Goal: Task Accomplishment & Management: Manage account settings

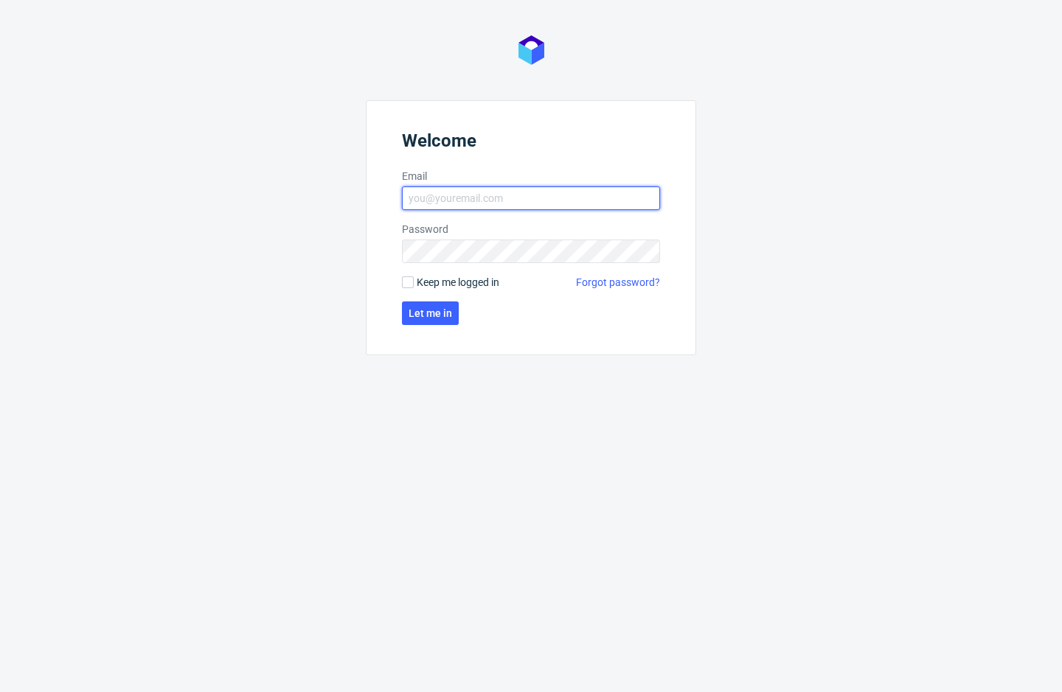
type input "[EMAIL_ADDRESS][DOMAIN_NAME]"
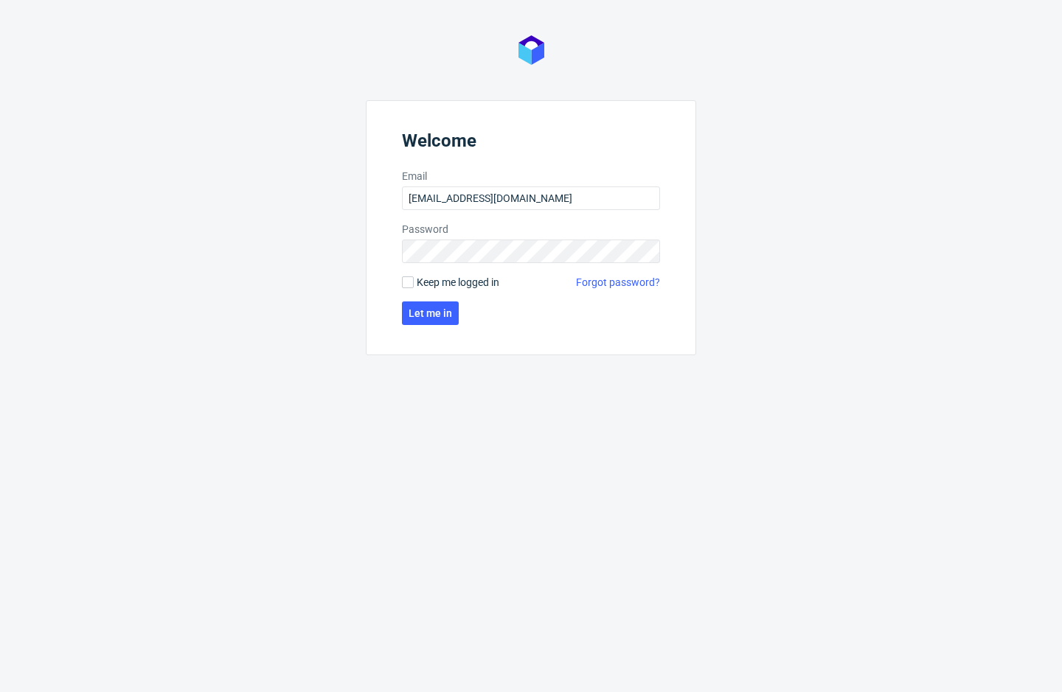
click at [490, 277] on span "Keep me logged in" at bounding box center [458, 282] width 83 height 15
click at [414, 277] on input "Keep me logged in" at bounding box center [408, 283] width 12 height 12
checkbox input "true"
click at [440, 305] on button "Let me in" at bounding box center [430, 314] width 57 height 24
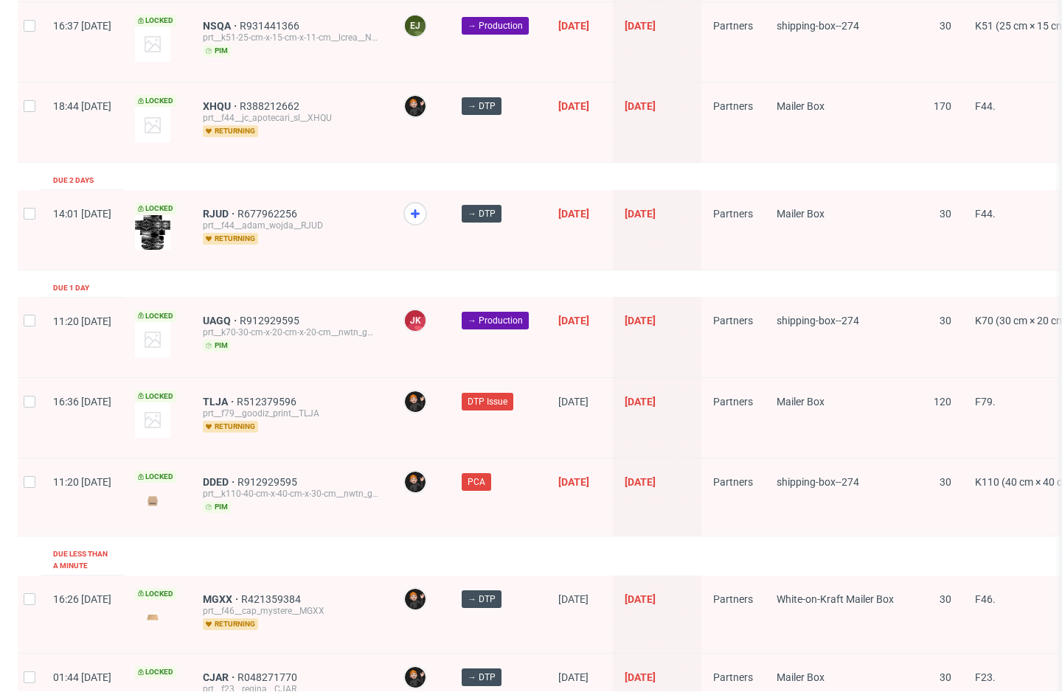
scroll to position [2295, 0]
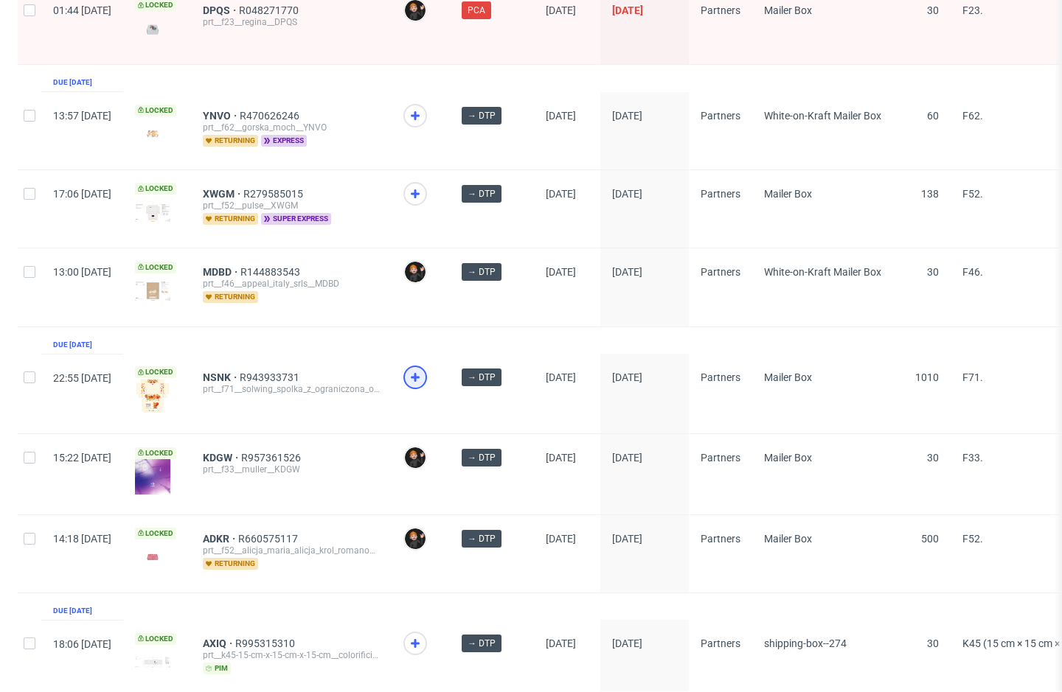
click at [420, 378] on use at bounding box center [415, 377] width 9 height 9
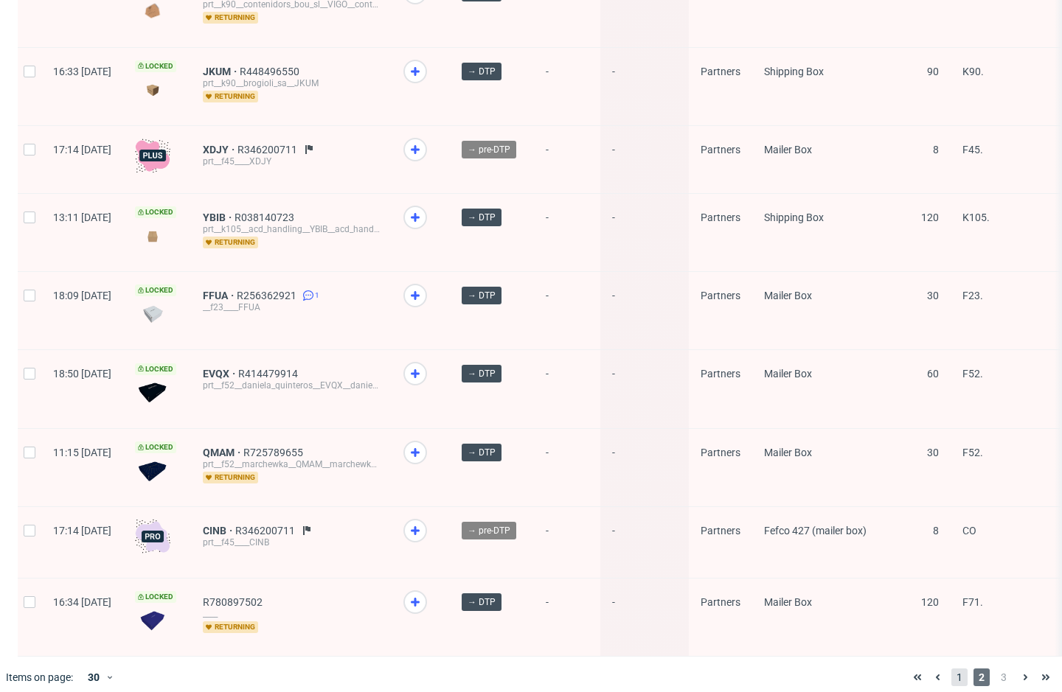
scroll to position [1948, 0]
click at [951, 670] on span "1" at bounding box center [959, 679] width 16 height 18
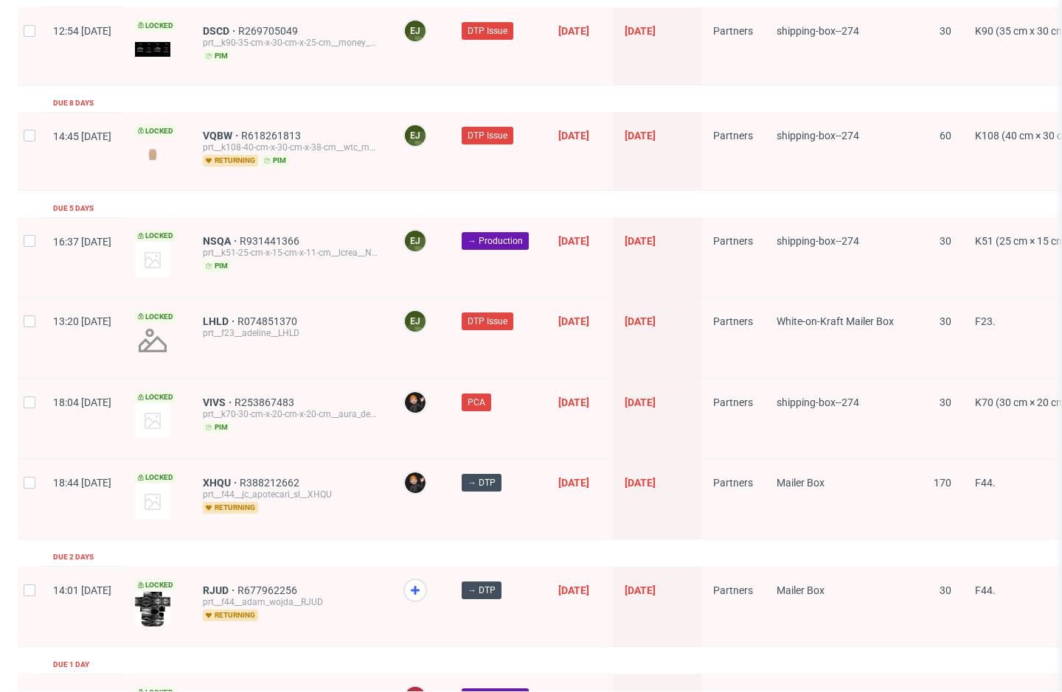
scroll to position [1873, 0]
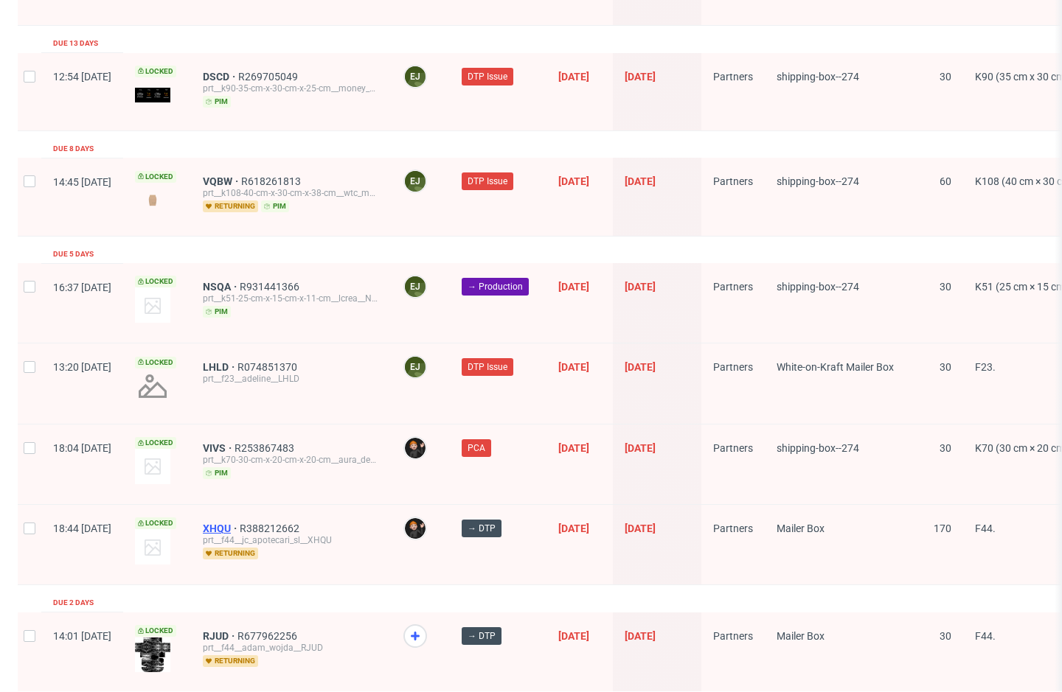
click at [240, 523] on span "XHQU" at bounding box center [221, 529] width 37 height 12
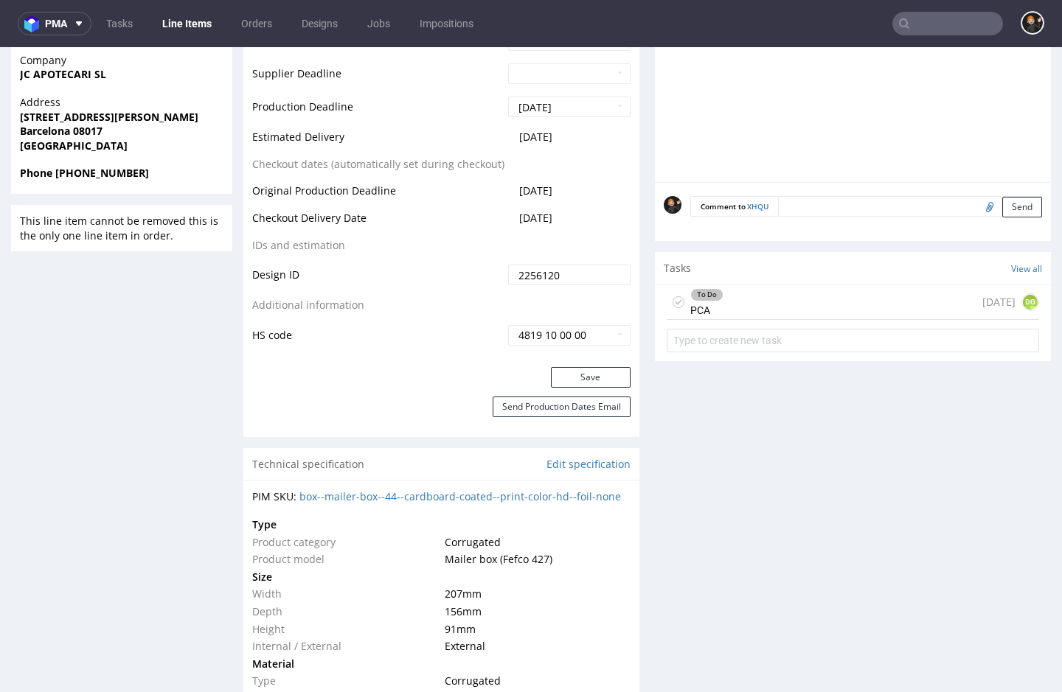
click at [793, 320] on div "To Do PCA [DATE] DG" at bounding box center [853, 302] width 372 height 35
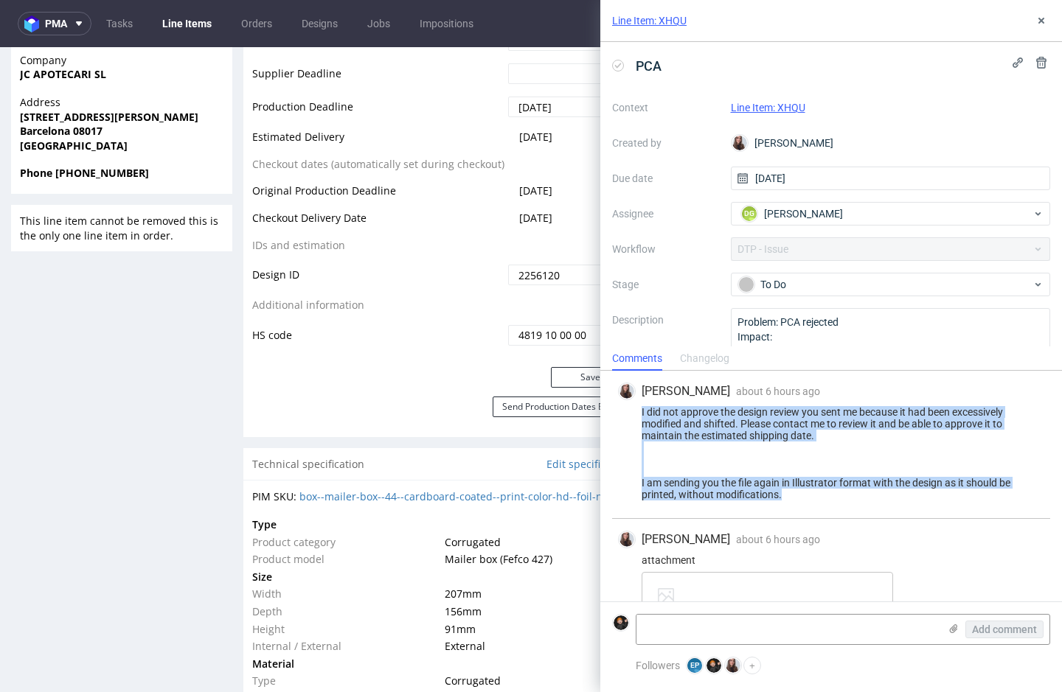
drag, startPoint x: 814, startPoint y: 500, endPoint x: 638, endPoint y: 414, distance: 196.2
click at [638, 414] on div "[PERSON_NAME] about 6 hours ago [DATE] 14:53 I did not approve the design revie…" at bounding box center [831, 445] width 438 height 148
copy div "I did not approve the design review you sent me because it had been excessively…"
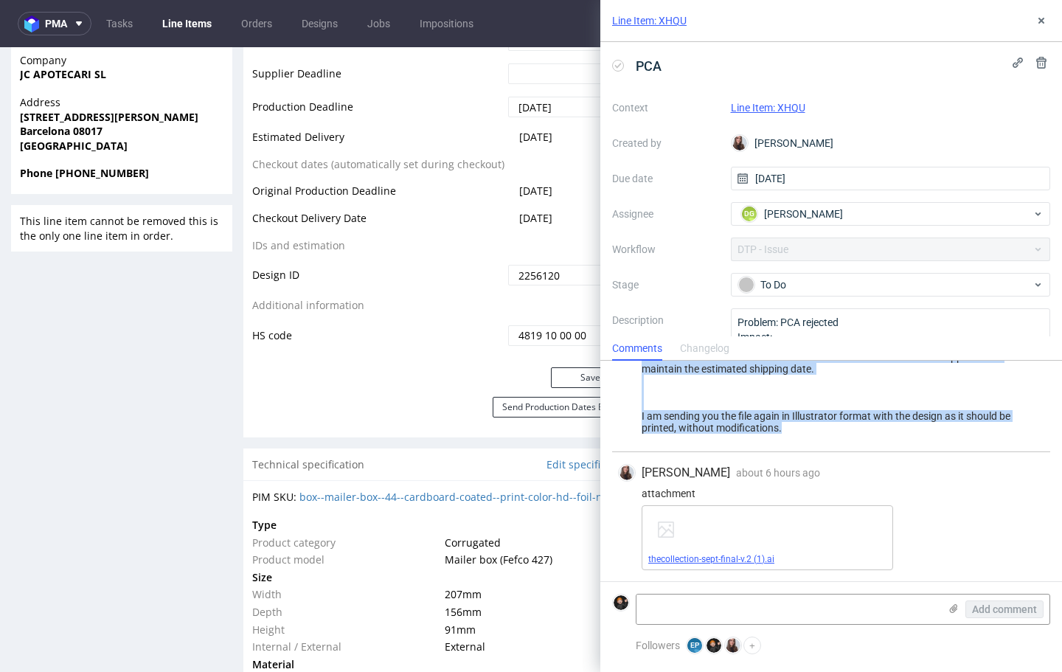
scroll to position [57, 0]
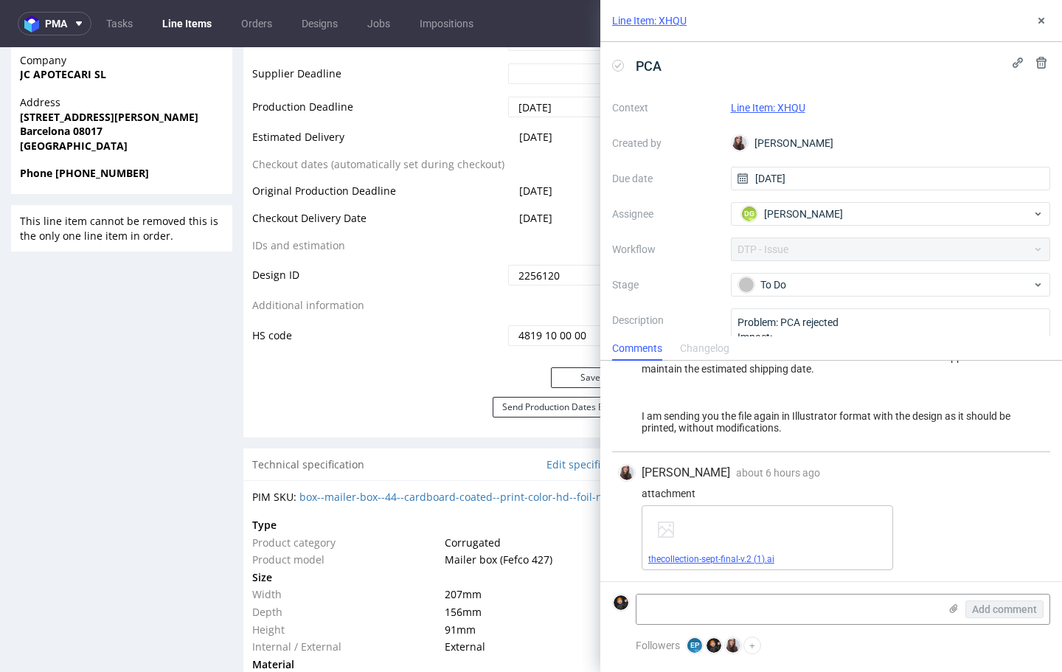
click at [756, 553] on span "thecollection-sept-final-v.2 (1).ai" at bounding box center [767, 559] width 238 height 12
click at [741, 560] on link "thecollection-sept-final-v.2 (1).ai" at bounding box center [711, 559] width 126 height 10
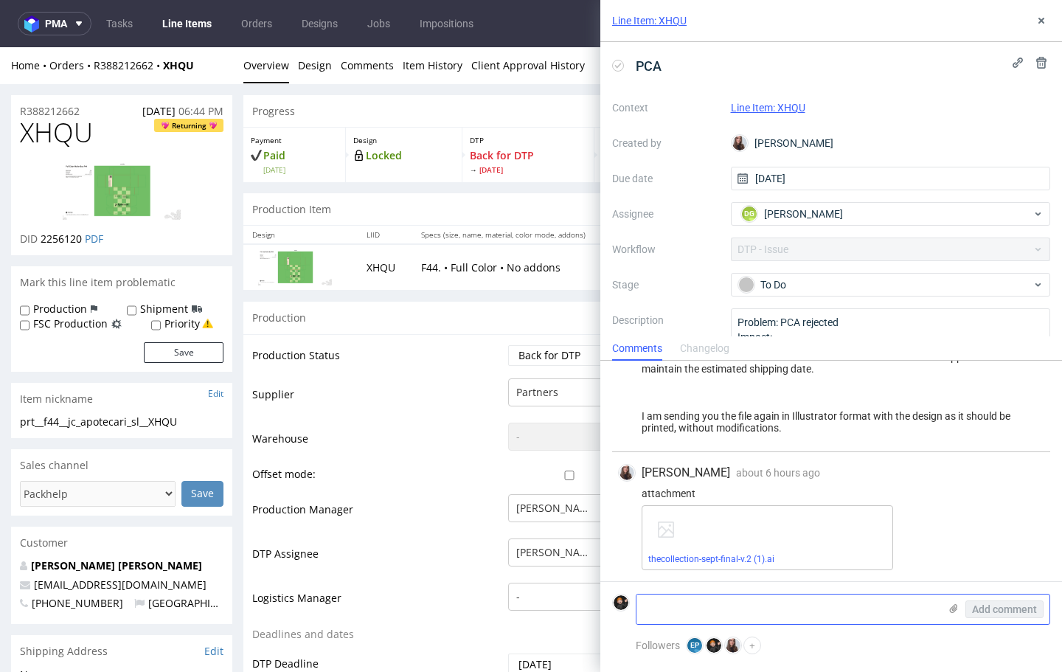
click at [952, 606] on icon at bounding box center [953, 608] width 12 height 12
click at [0, 0] on input "file" at bounding box center [0, 0] width 0 height 0
click at [672, 532] on textarea at bounding box center [787, 532] width 302 height 29
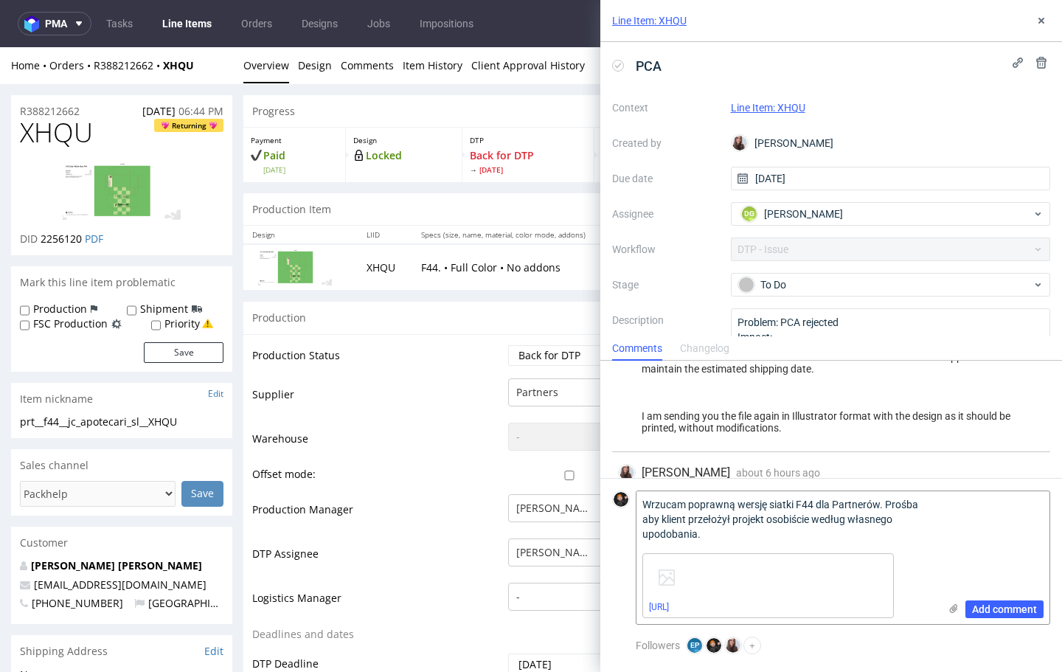
scroll to position [0, 0]
type textarea "Wrzucam poprawną wersję siatki F44 dla Partnerów. Prośba aby klient przełożył p…"
click at [1025, 611] on span "Add comment" at bounding box center [1004, 609] width 65 height 10
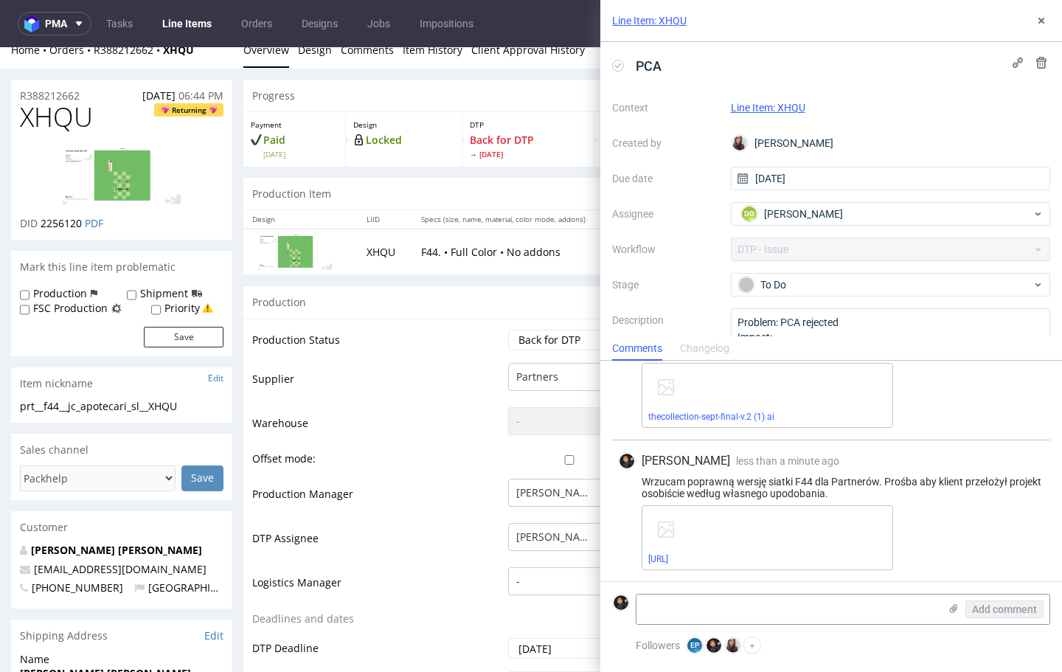
scroll to position [0, 1]
click at [198, 28] on link "Line Items" at bounding box center [186, 24] width 67 height 24
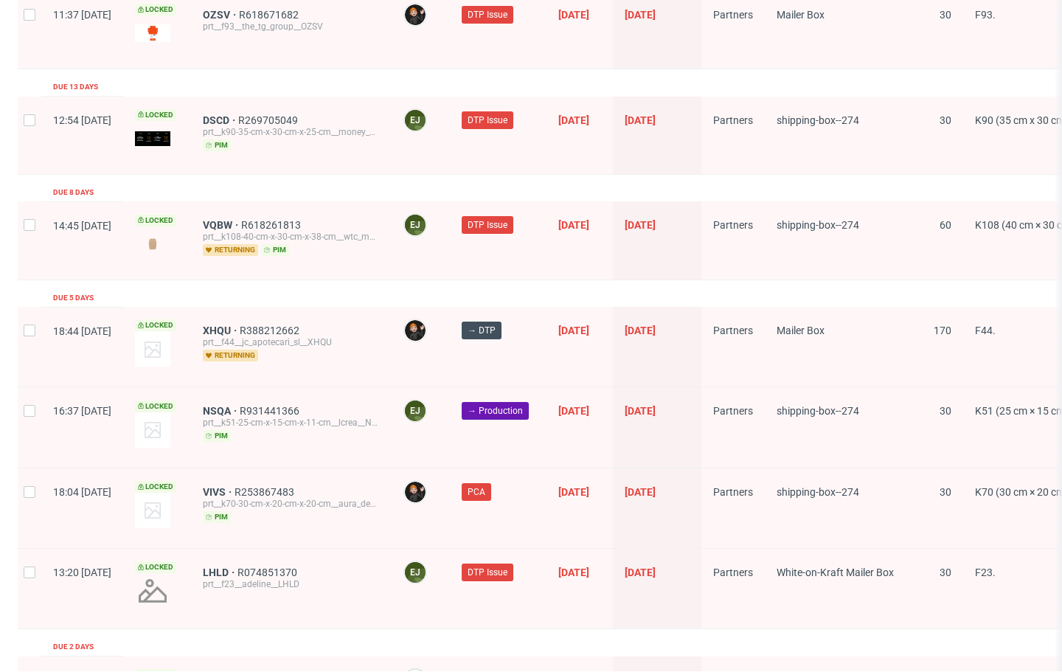
scroll to position [1835, 0]
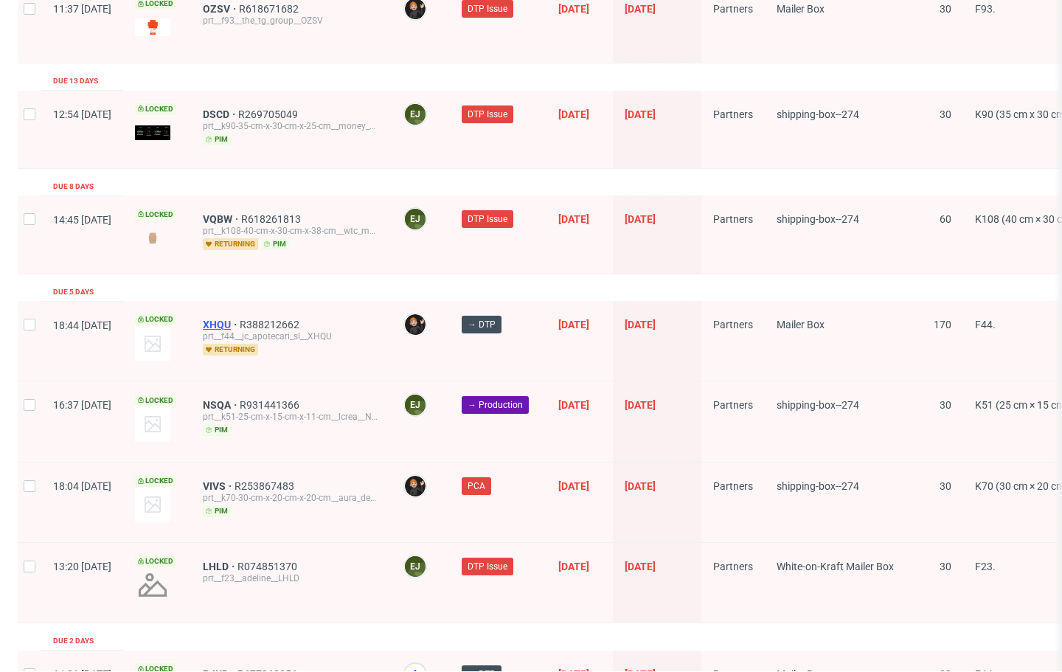
click at [240, 319] on span "XHQU" at bounding box center [221, 325] width 37 height 12
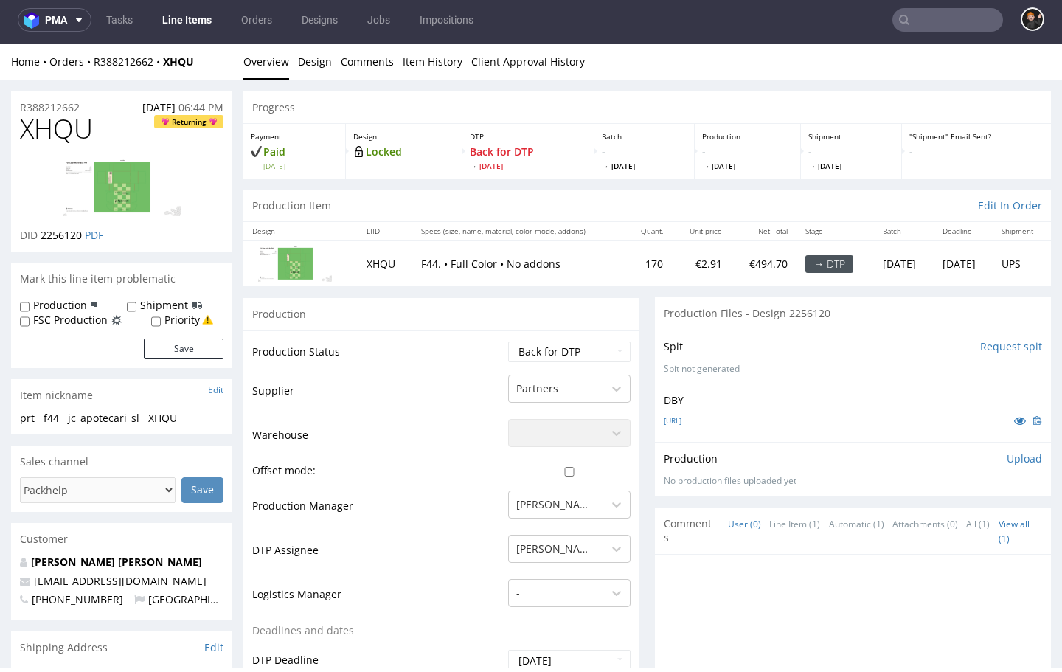
click at [35, 125] on span "XHQU" at bounding box center [56, 128] width 73 height 29
copy span "XHQU"
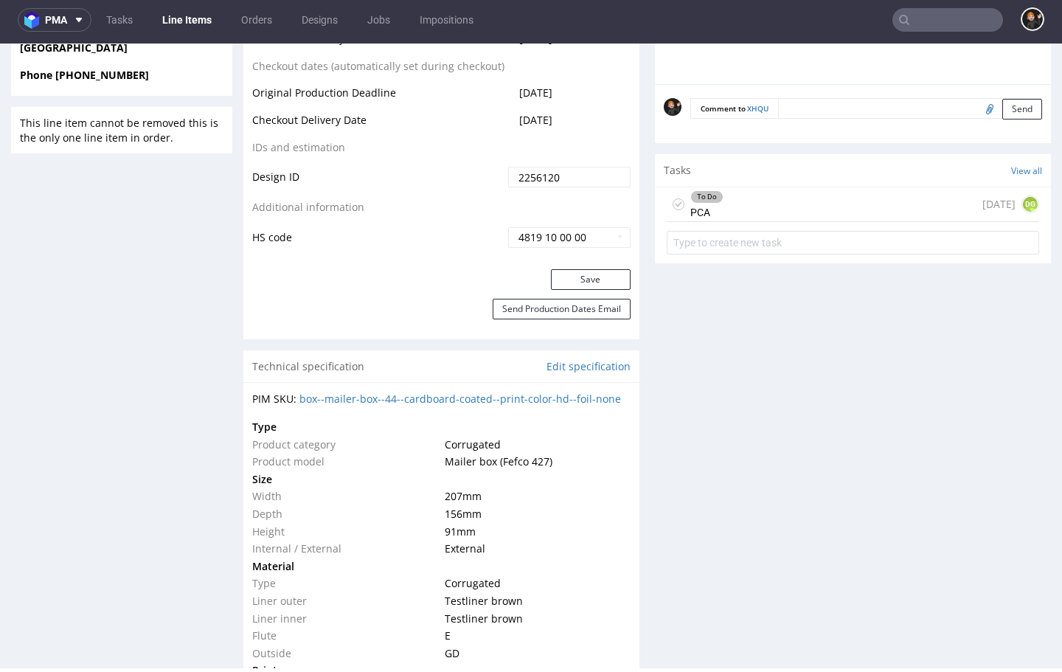
scroll to position [698, 0]
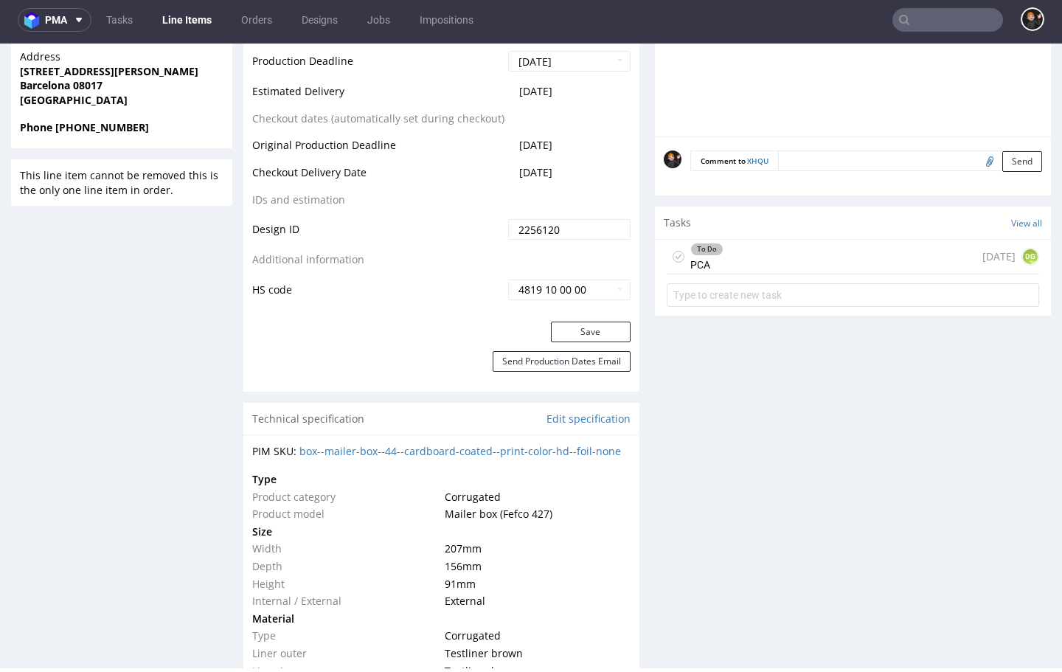
click at [722, 274] on div "To Do PCA [DATE] DG" at bounding box center [853, 257] width 372 height 35
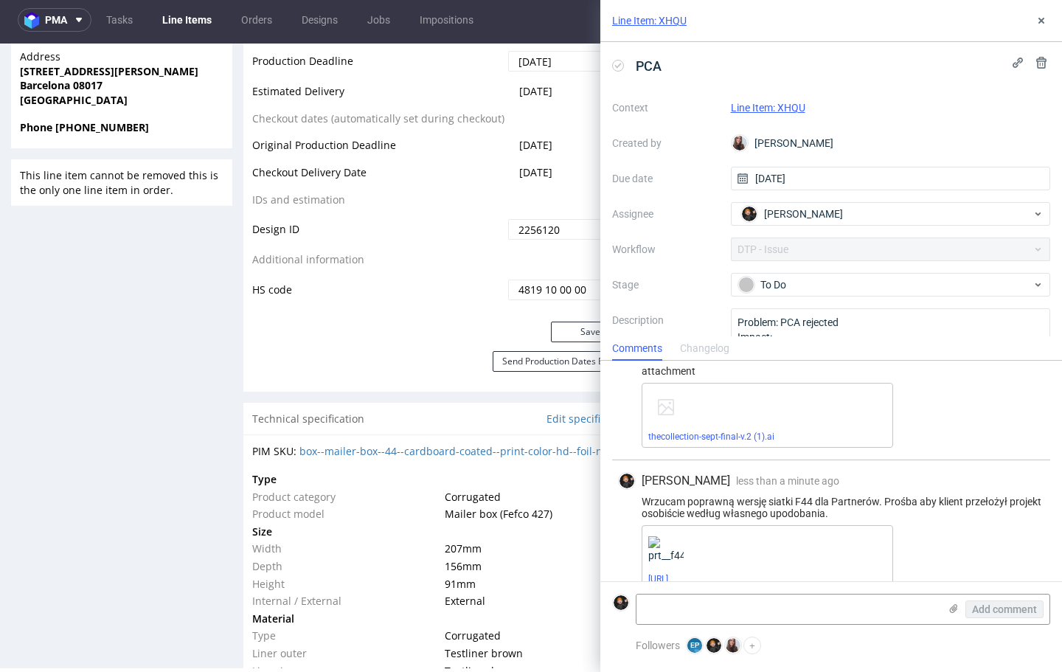
scroll to position [199, 0]
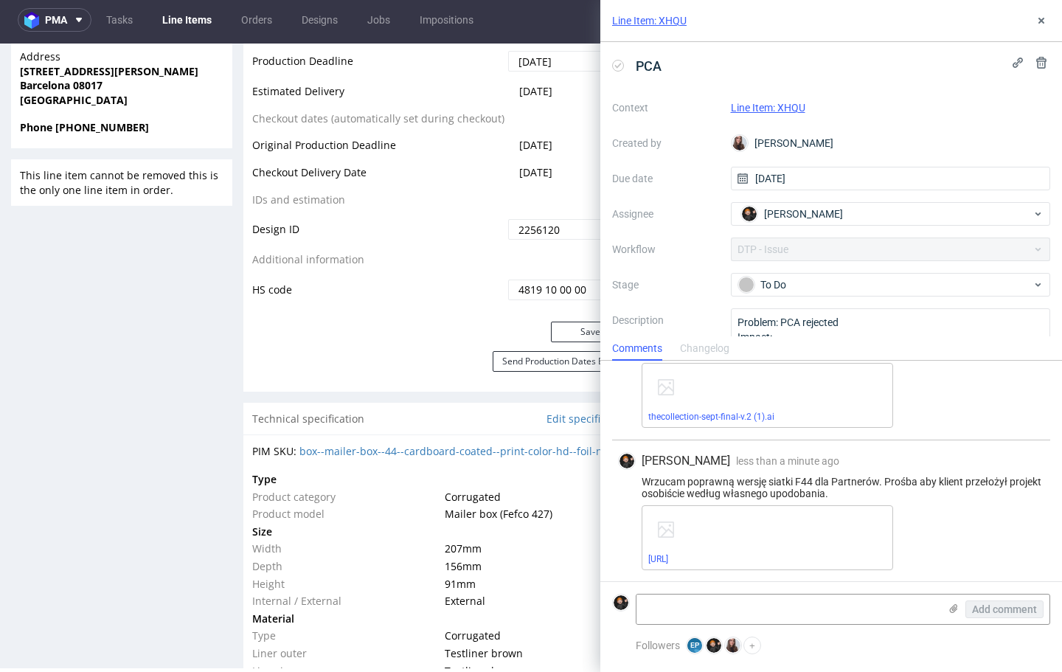
click at [470, 218] on td "IDs and estimation" at bounding box center [378, 204] width 252 height 27
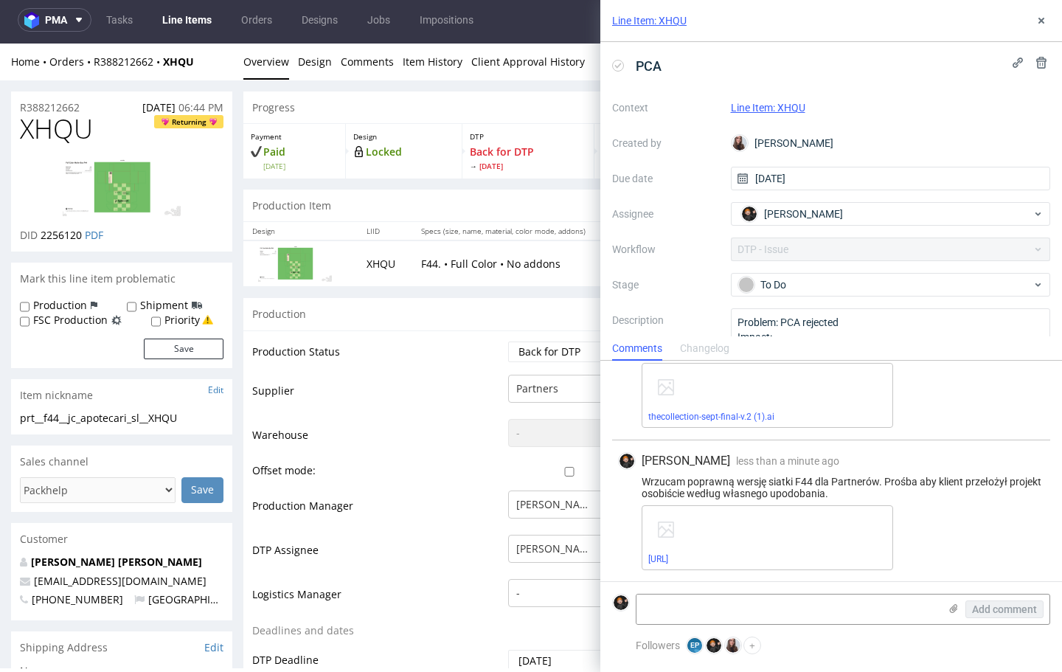
scroll to position [0, 0]
click at [839, 268] on div "Context Line Item: XHQU Created by [PERSON_NAME] Due date [DATE] Assignee [PERS…" at bounding box center [831, 237] width 438 height 283
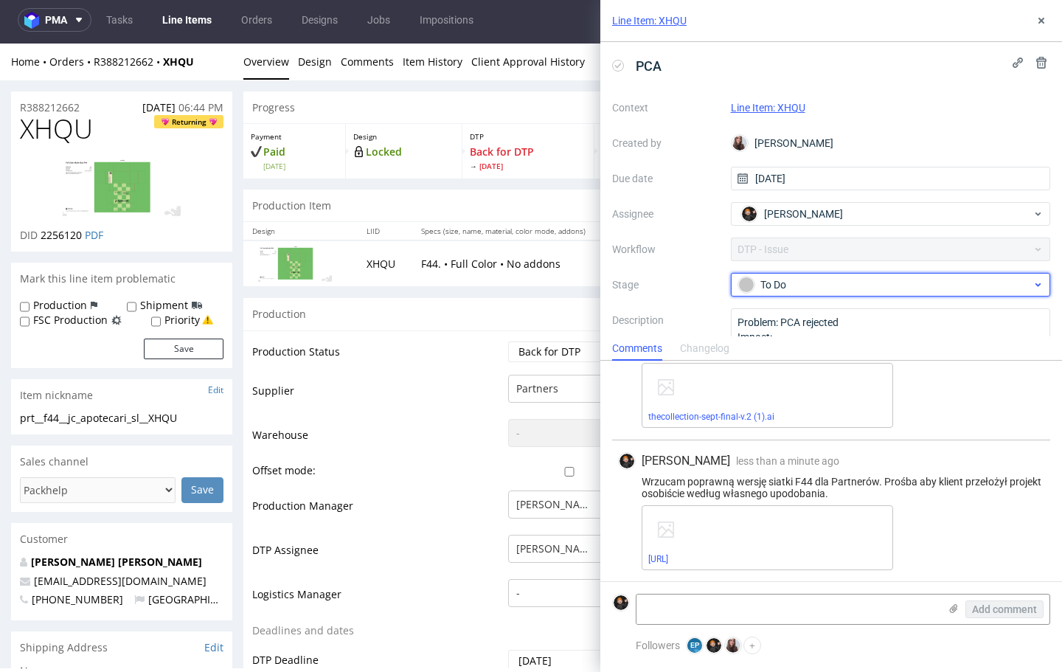
click at [831, 285] on div "To Do" at bounding box center [884, 285] width 293 height 16
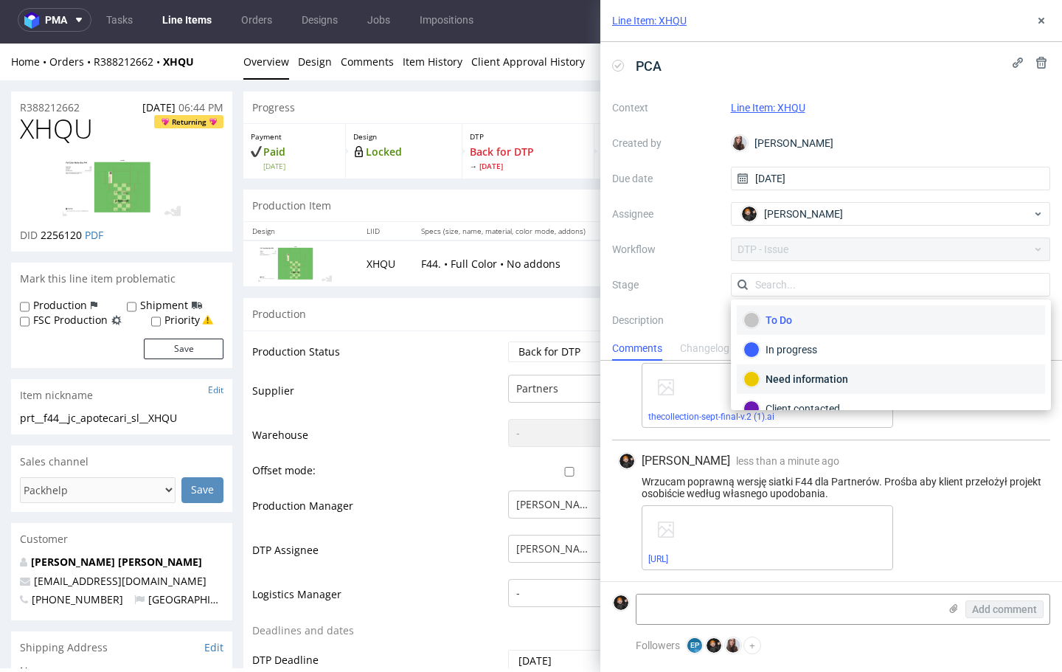
click at [846, 372] on div "Need information" at bounding box center [890, 379] width 295 height 16
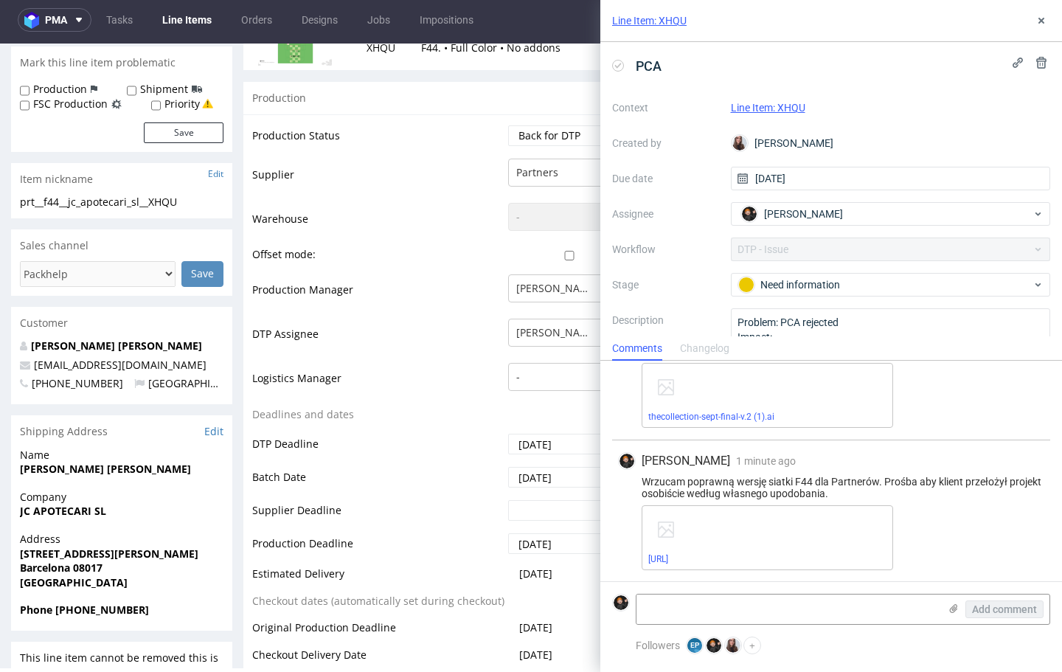
scroll to position [220, 0]
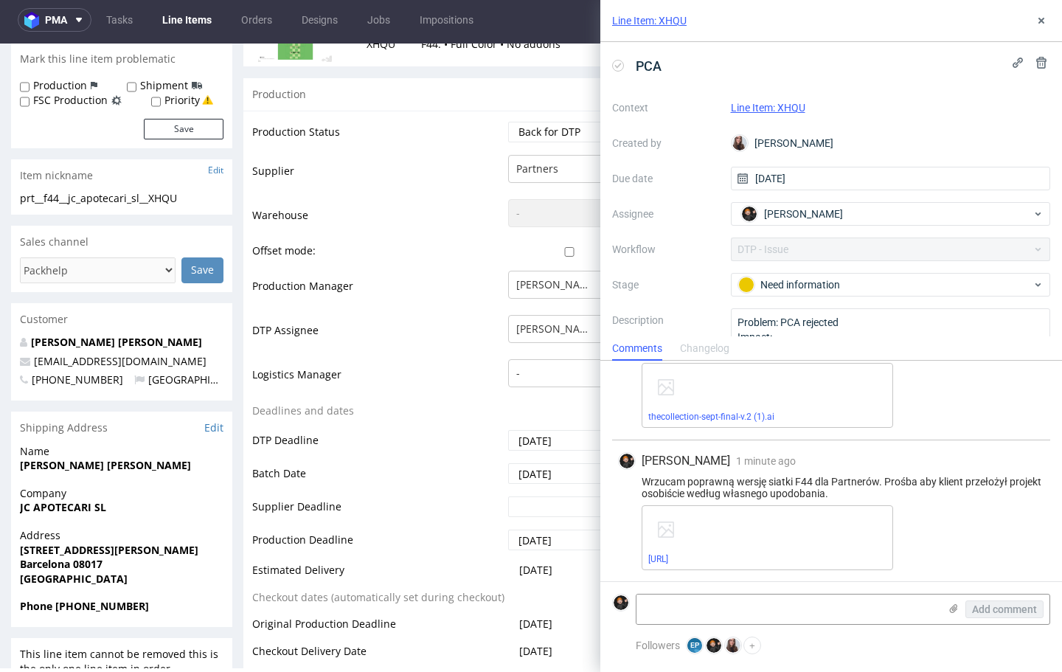
click at [1026, 19] on div "Line Item: XHQU" at bounding box center [831, 21] width 462 height 42
click at [1031, 19] on div "Line Item: XHQU" at bounding box center [831, 21] width 462 height 42
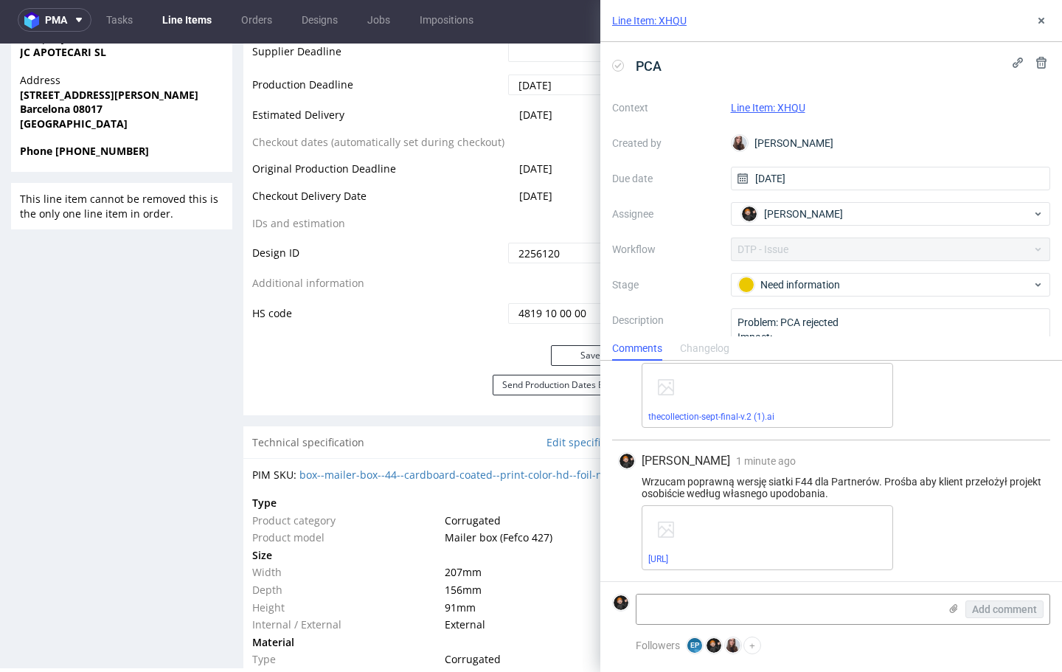
scroll to position [716, 0]
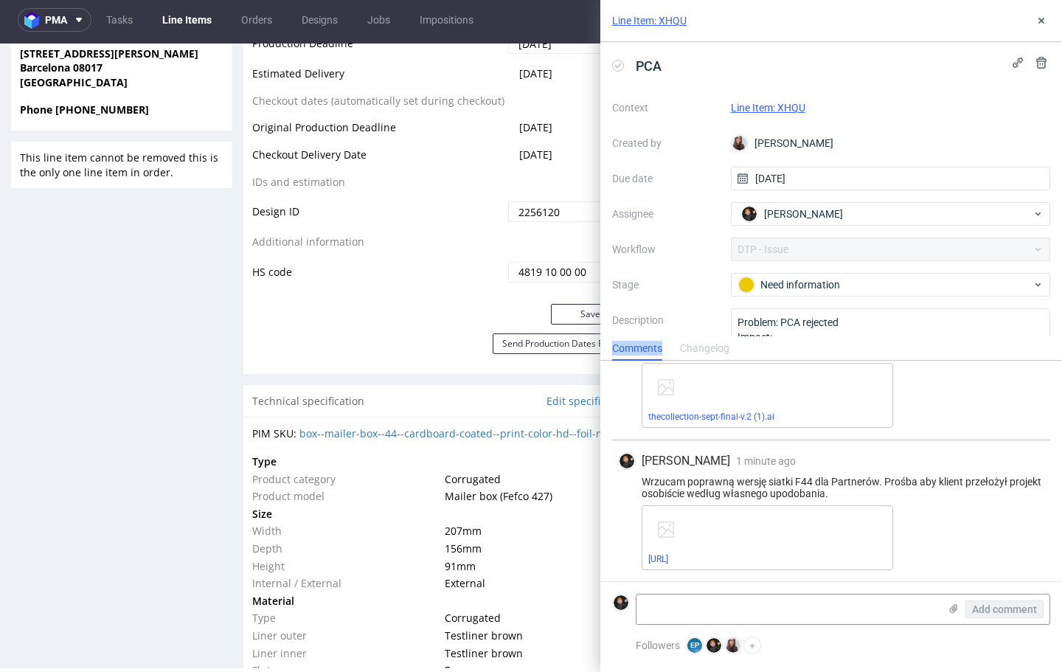
click at [586, 353] on div "Line Item: XHQU PCA Context Line Item: XHQU Created by [PERSON_NAME] Due date […" at bounding box center [821, 336] width 479 height 672
click at [567, 324] on button "Save" at bounding box center [591, 314] width 80 height 21
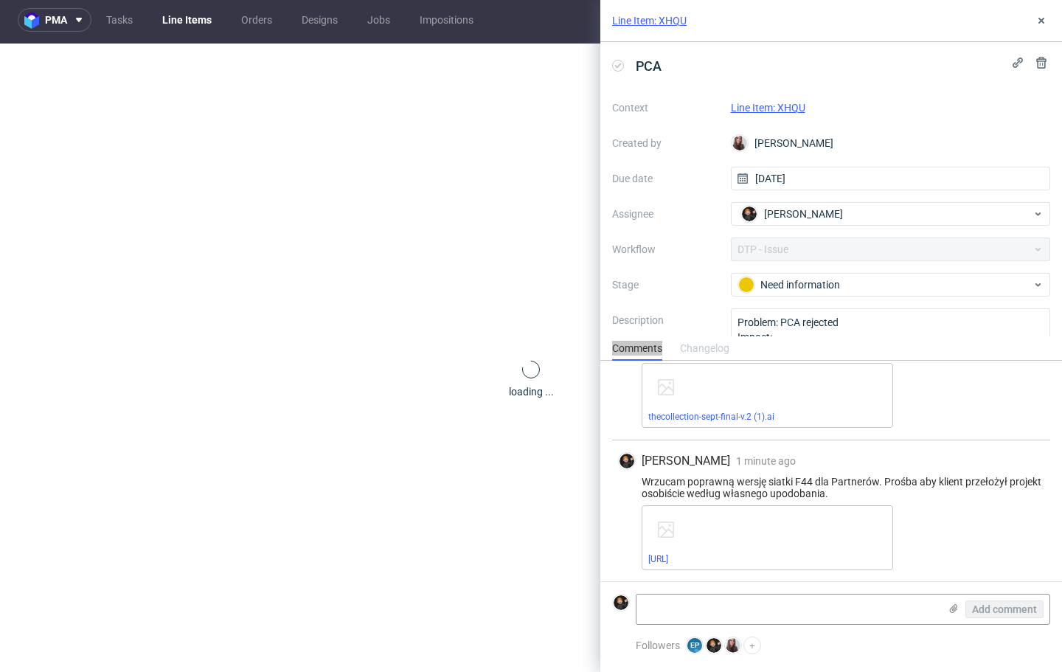
click at [184, 24] on link "Line Items" at bounding box center [186, 20] width 67 height 24
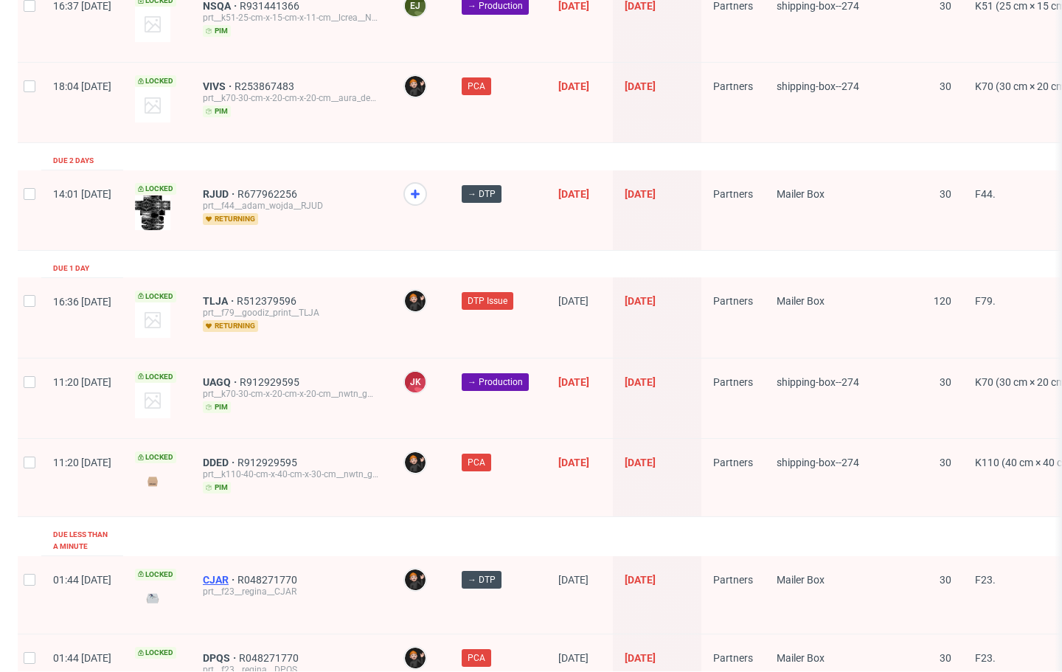
click at [237, 574] on span "CJAR" at bounding box center [220, 580] width 35 height 12
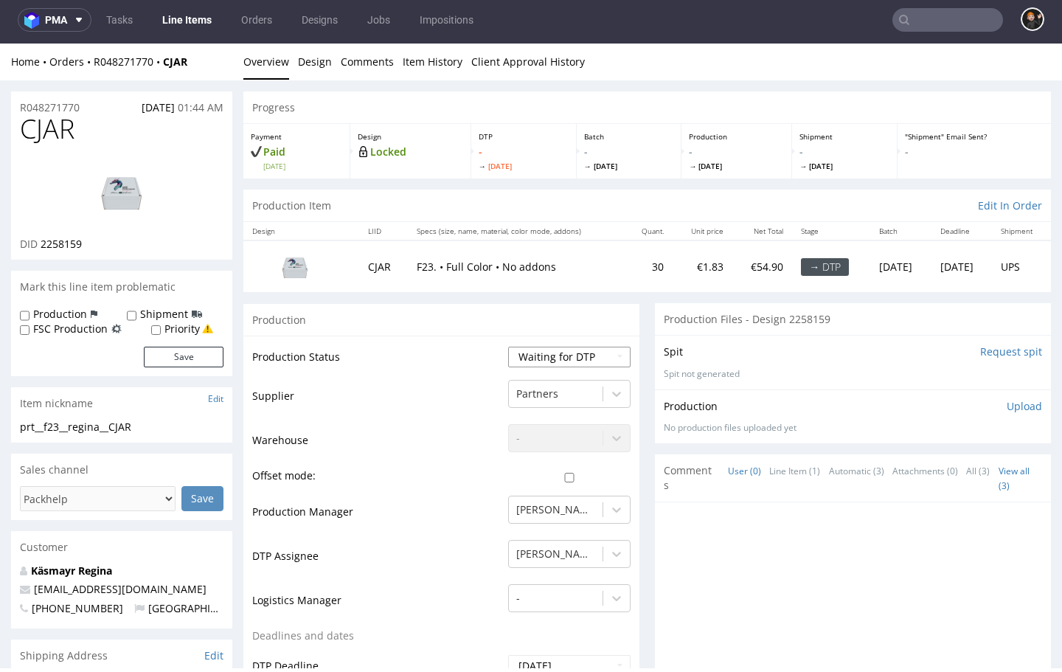
select select "dtp_in_process"
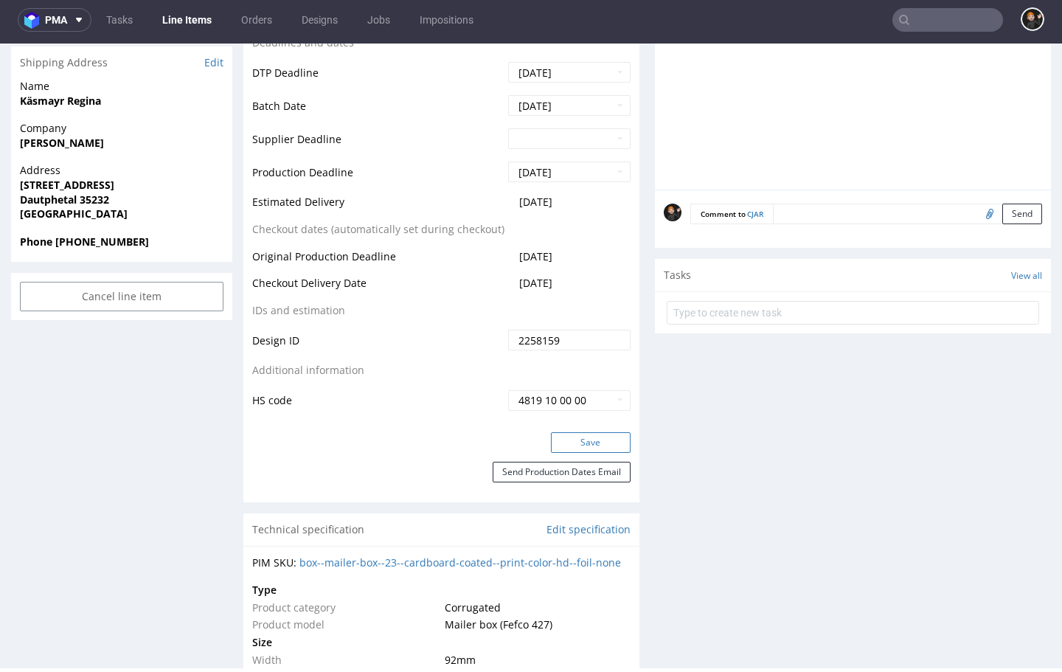
click at [602, 434] on button "Save" at bounding box center [591, 442] width 80 height 21
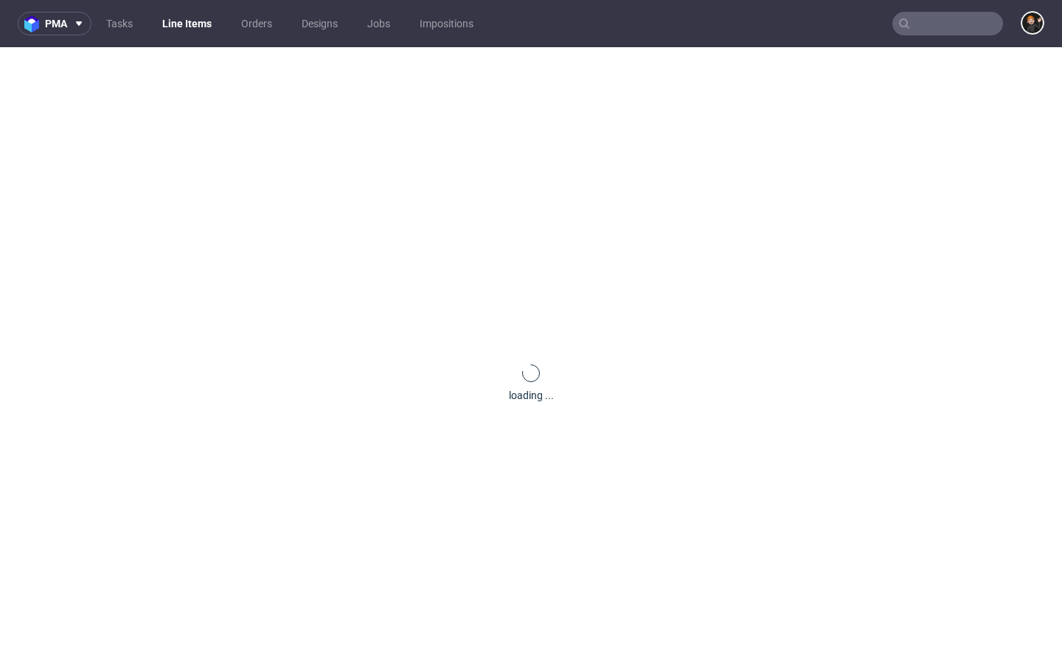
scroll to position [1, 0]
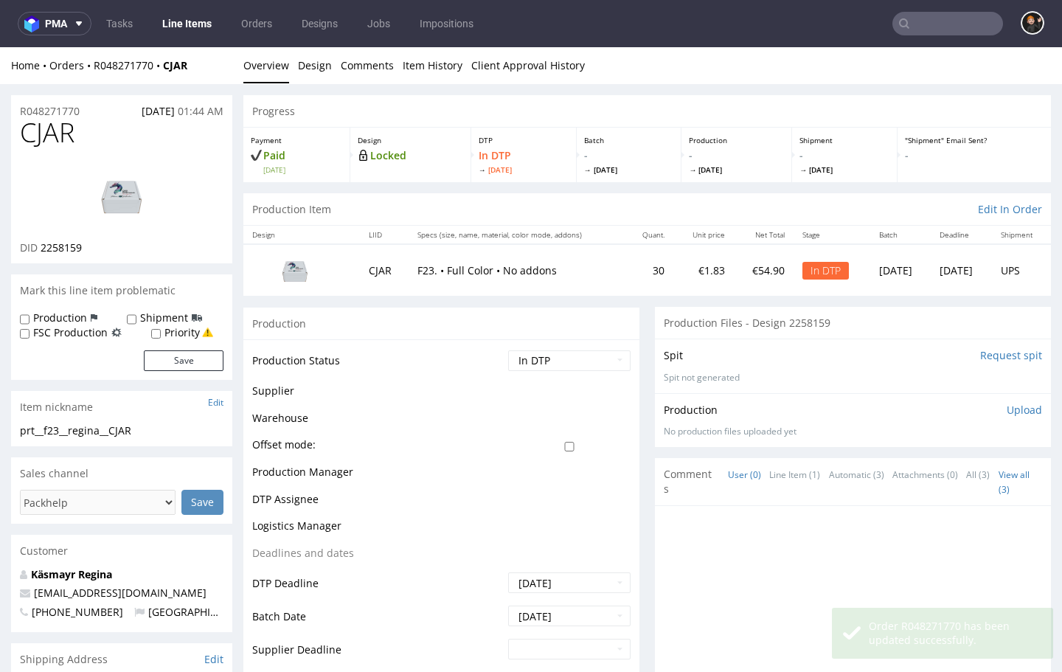
click at [52, 128] on span "CJAR" at bounding box center [47, 132] width 55 height 29
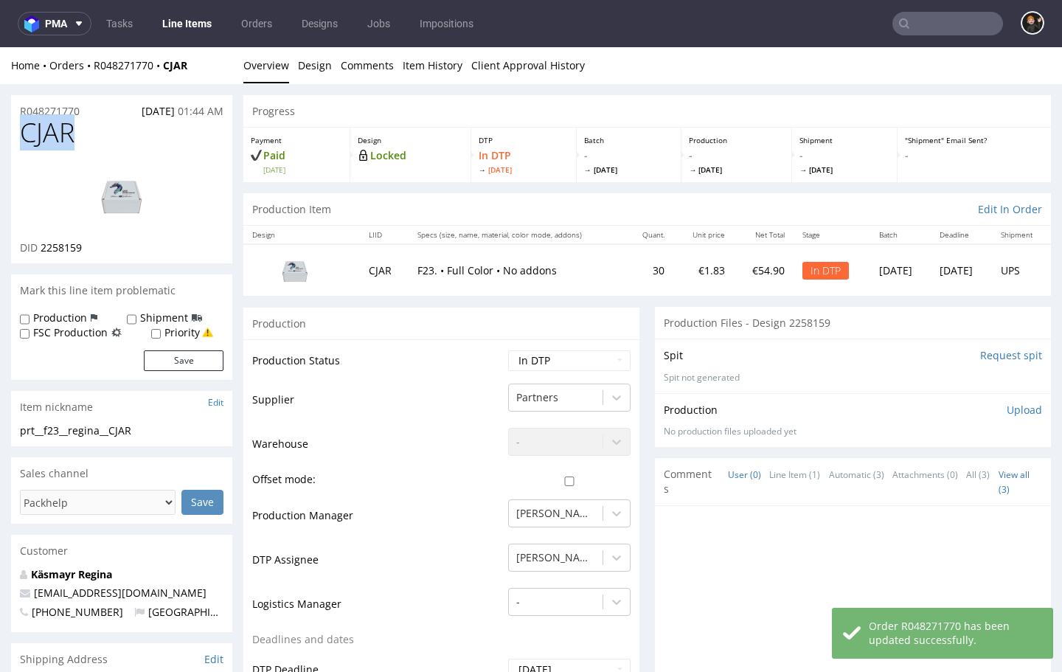
click at [52, 128] on span "CJAR" at bounding box center [47, 132] width 55 height 29
copy span "CJAR"
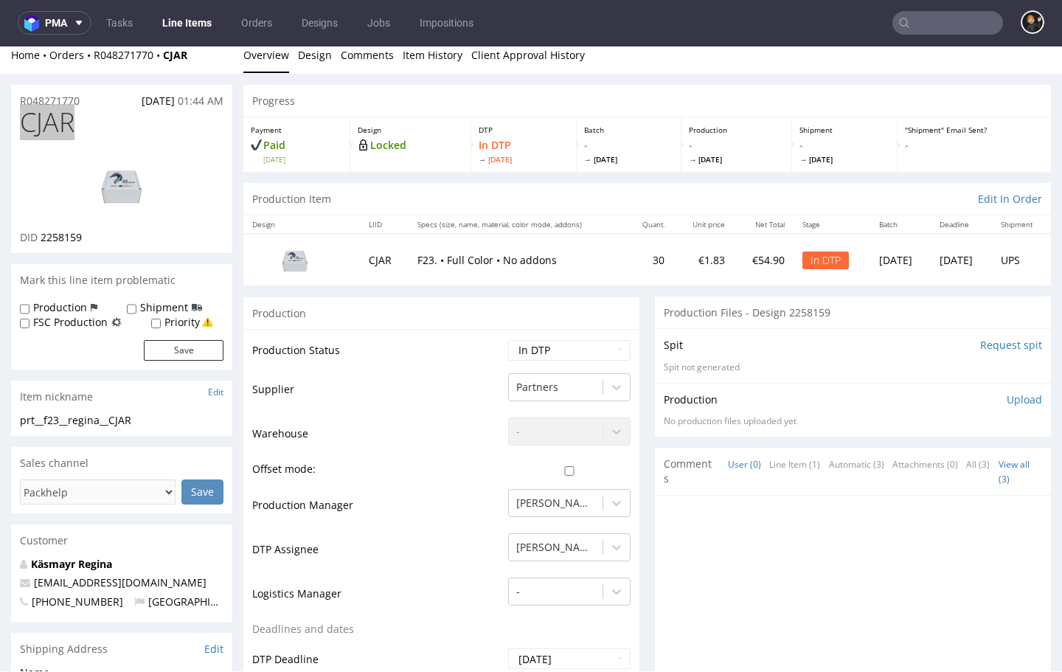
click at [187, 21] on link "Line Items" at bounding box center [186, 23] width 67 height 24
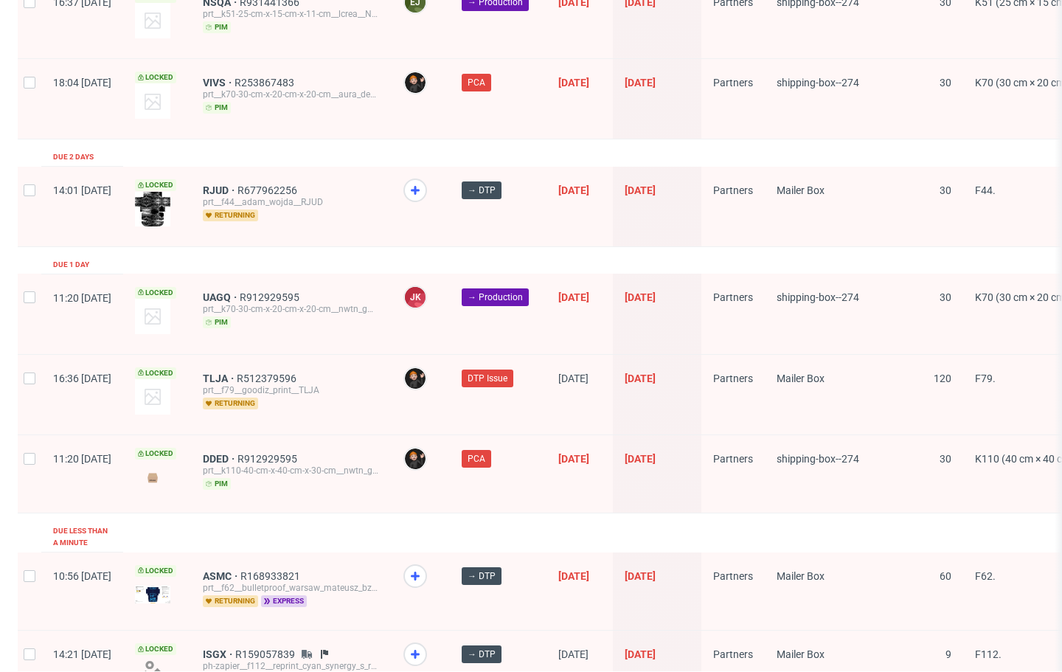
scroll to position [2315, 0]
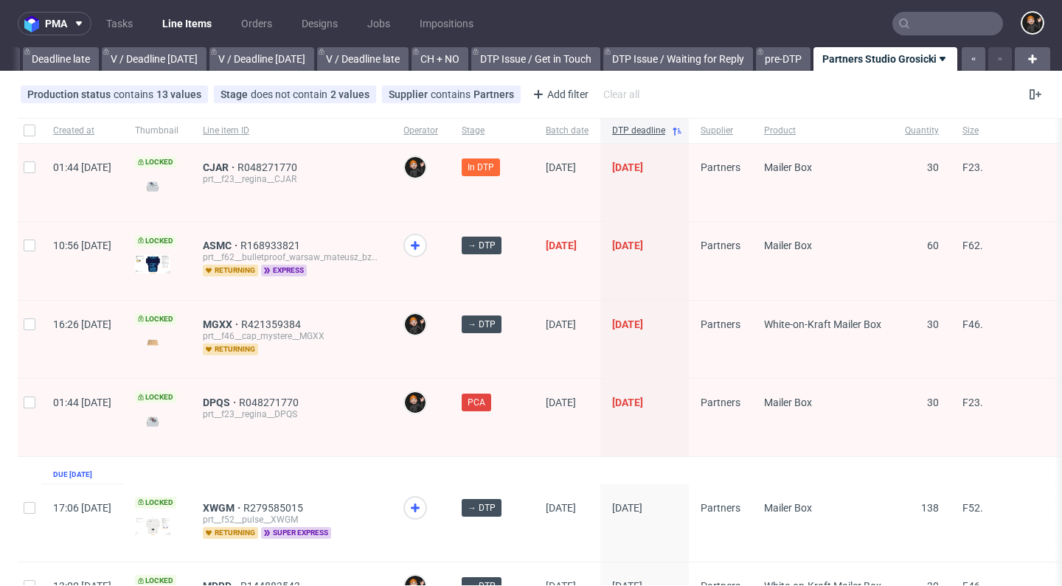
scroll to position [31, 0]
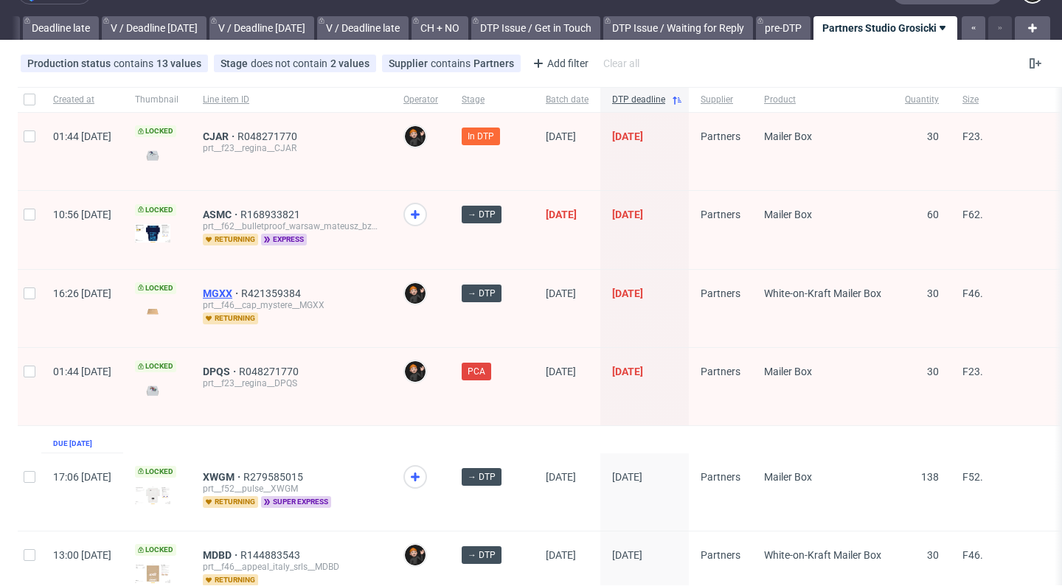
click at [241, 293] on span "MGXX" at bounding box center [222, 294] width 38 height 12
